Goal: Task Accomplishment & Management: Manage account settings

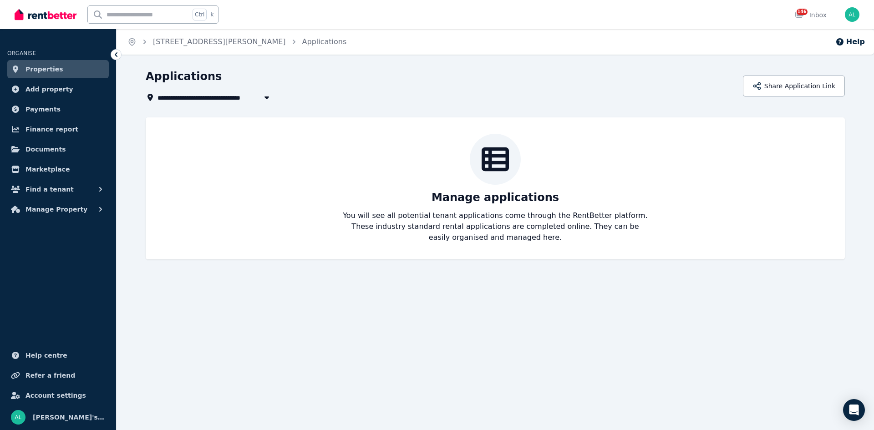
click at [45, 91] on span "Add property" at bounding box center [49, 89] width 48 height 11
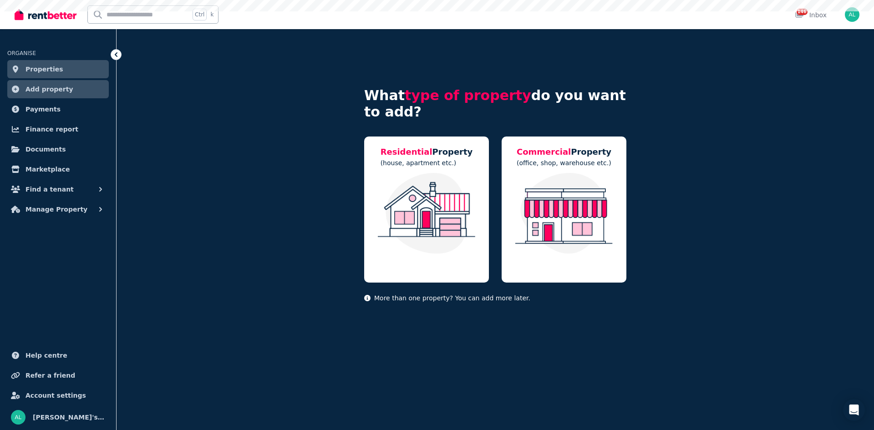
click at [48, 71] on span "Properties" at bounding box center [44, 69] width 38 height 11
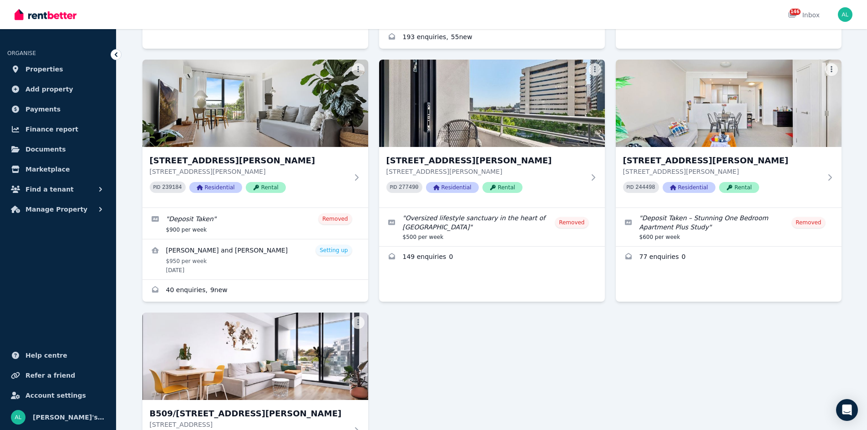
scroll to position [1770, 0]
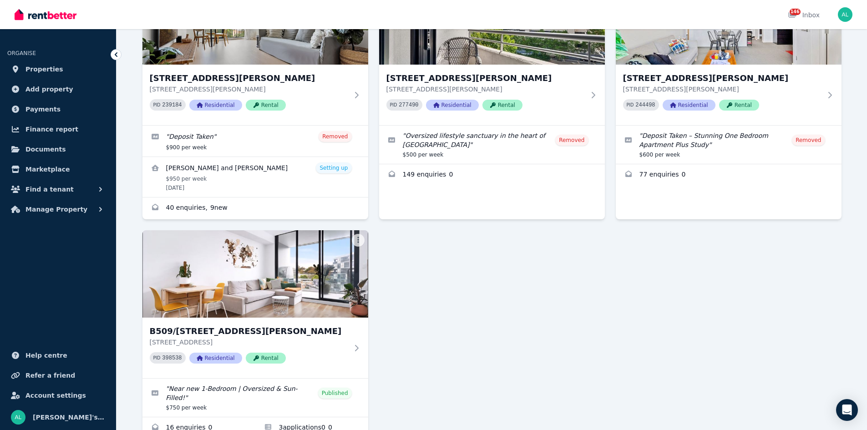
click at [285, 243] on img at bounding box center [255, 273] width 226 height 87
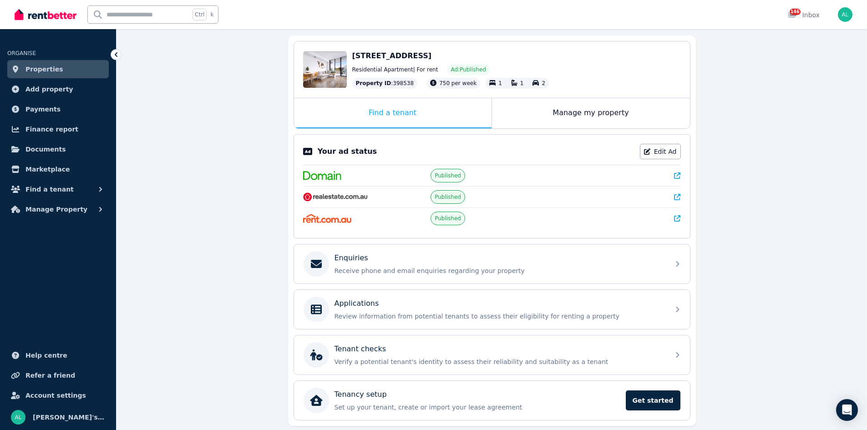
scroll to position [112, 0]
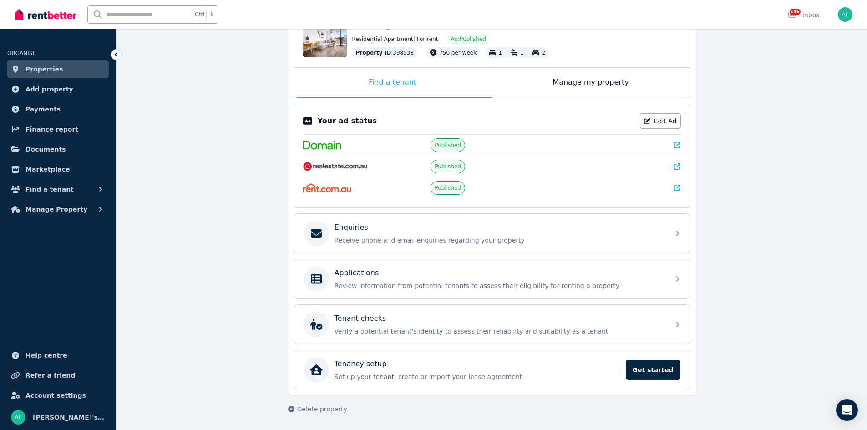
click at [398, 281] on p "Review information from potential tenants to assess their eligibility for renti…" at bounding box center [499, 285] width 329 height 9
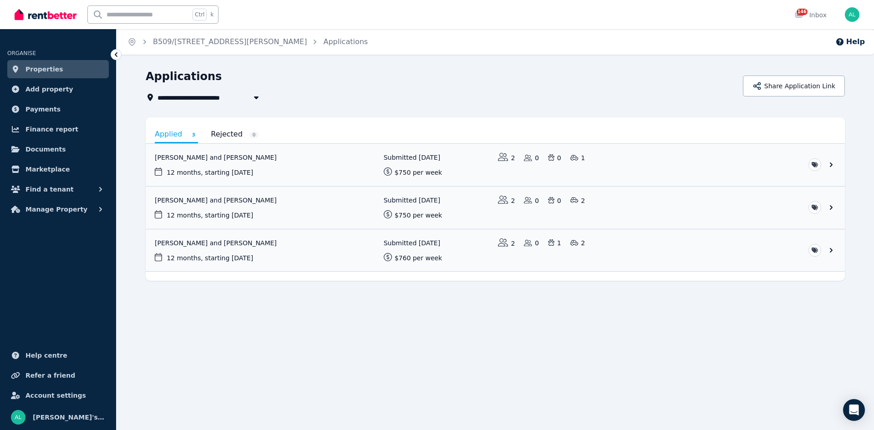
click at [245, 243] on link "View application: Kristiin Karu and Maicon Dos Santos" at bounding box center [495, 250] width 699 height 42
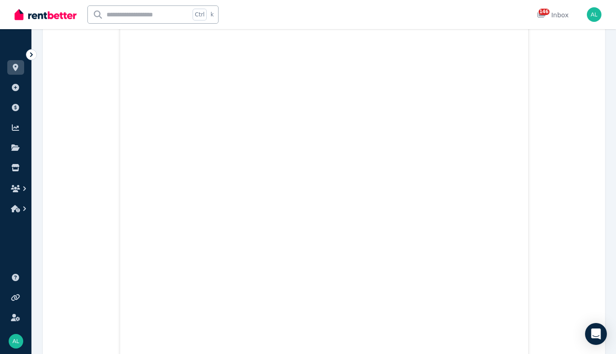
scroll to position [4564, 0]
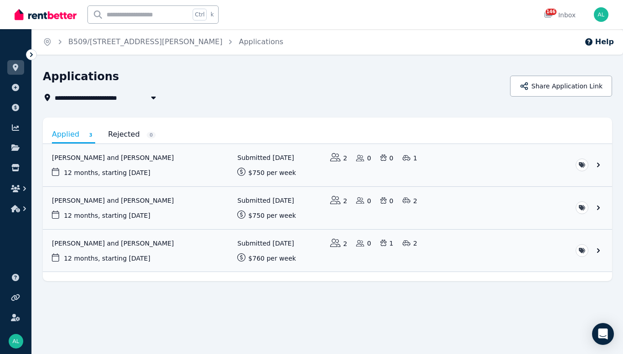
click at [119, 201] on link "View application: Sharni Morrison and James Dobson" at bounding box center [327, 208] width 569 height 42
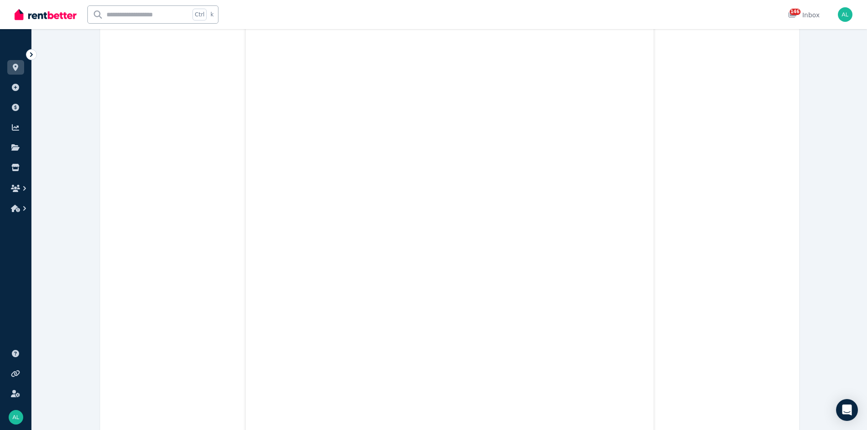
scroll to position [7710, 0]
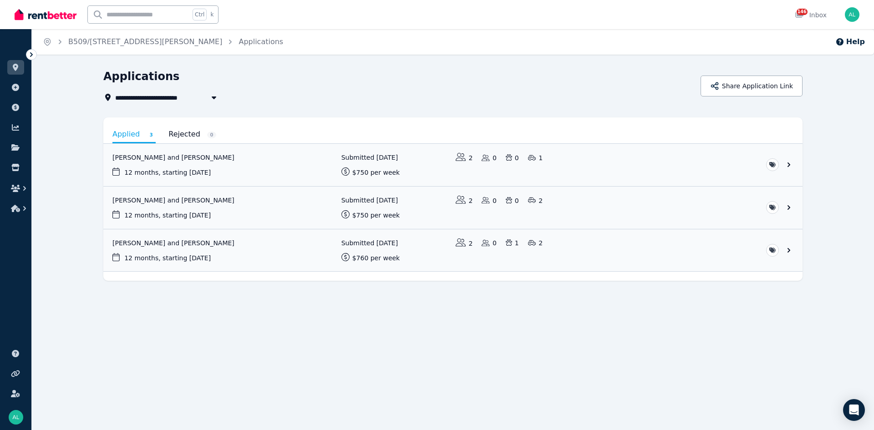
click at [157, 199] on link "View application: Sharni Morrison and James Dobson" at bounding box center [452, 208] width 699 height 42
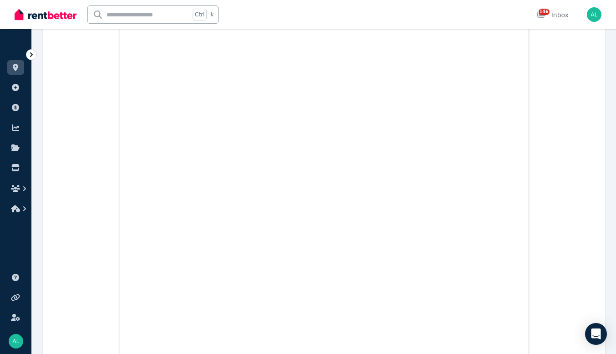
scroll to position [3143, 0]
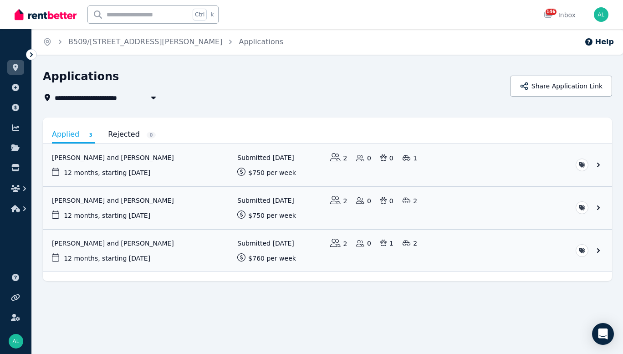
click at [138, 244] on link "View application: Kristiin Karu and Maicon Dos Santos" at bounding box center [327, 250] width 569 height 42
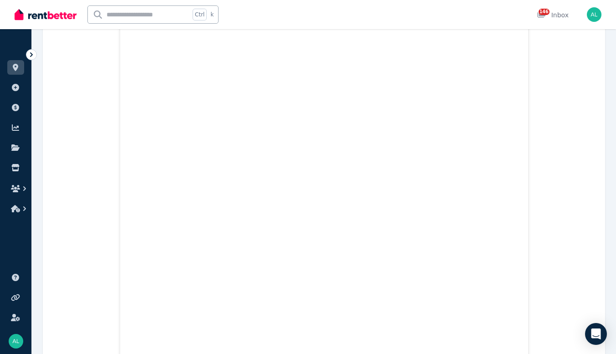
scroll to position [3331, 0]
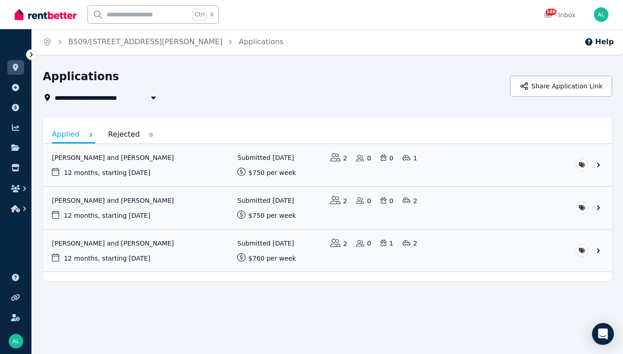
click at [147, 202] on link "View application: Sharni Morrison and James Dobson" at bounding box center [327, 208] width 569 height 42
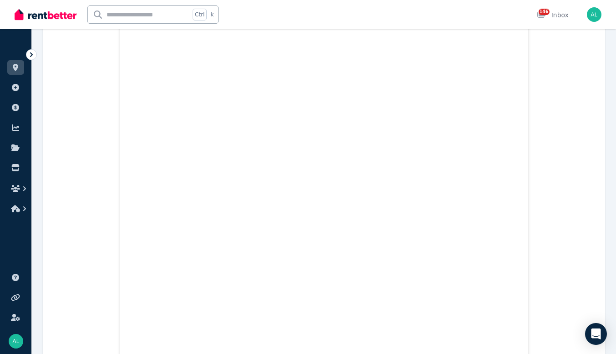
scroll to position [328, 0]
